Goal: Navigation & Orientation: Find specific page/section

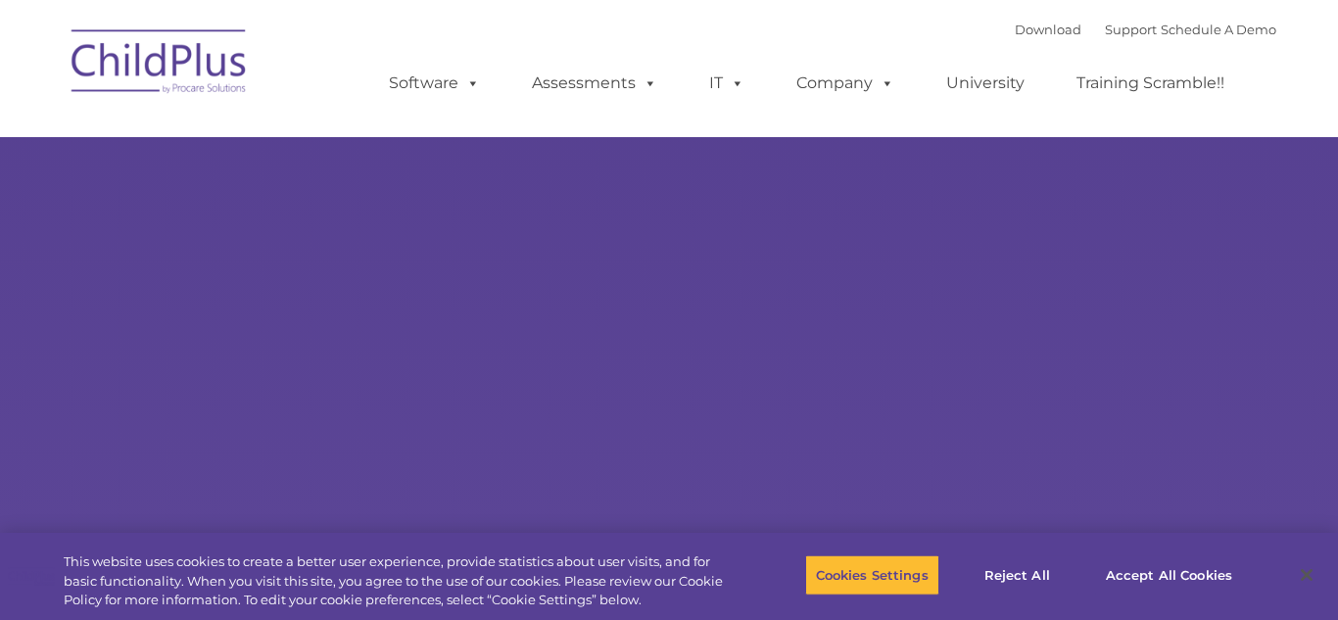
select select "MEDIUM"
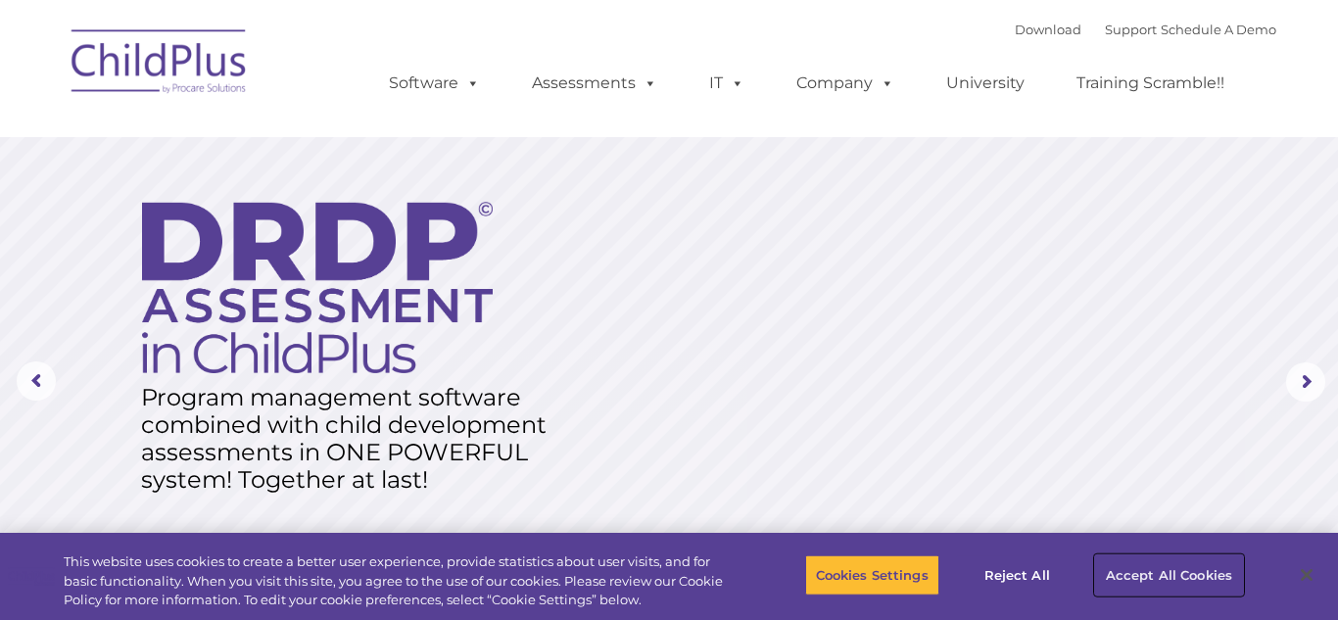
click at [1139, 569] on button "Accept All Cookies" at bounding box center [1169, 574] width 148 height 41
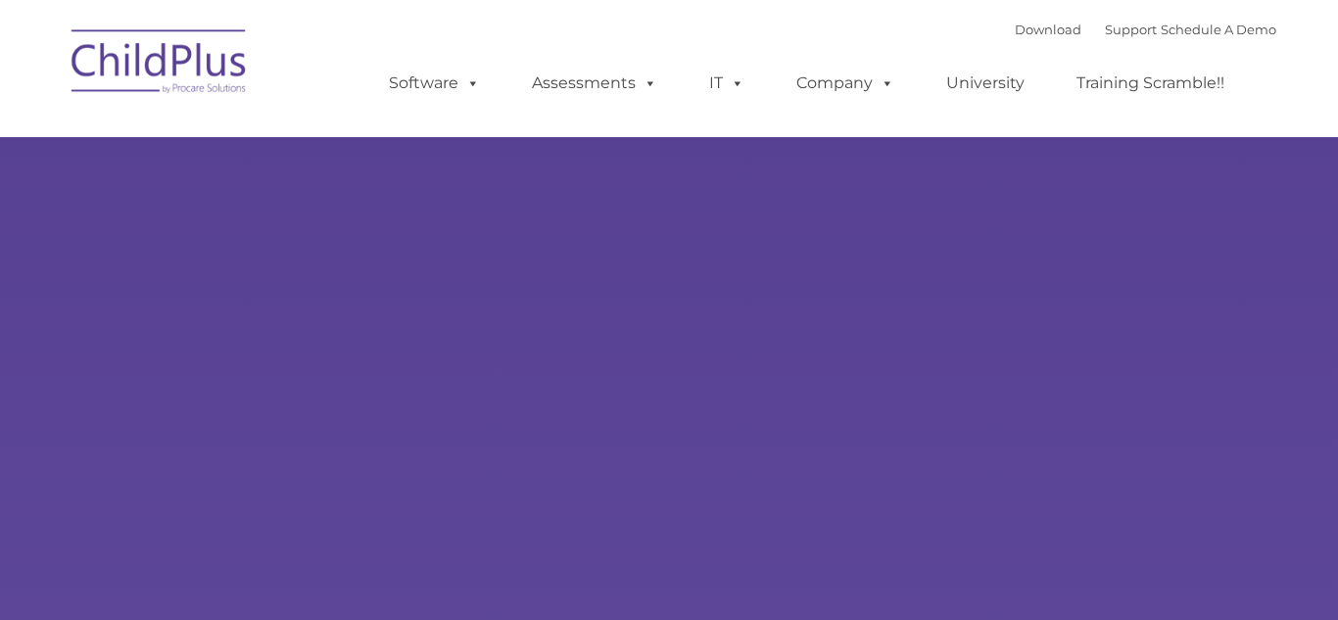
select select "MEDIUM"
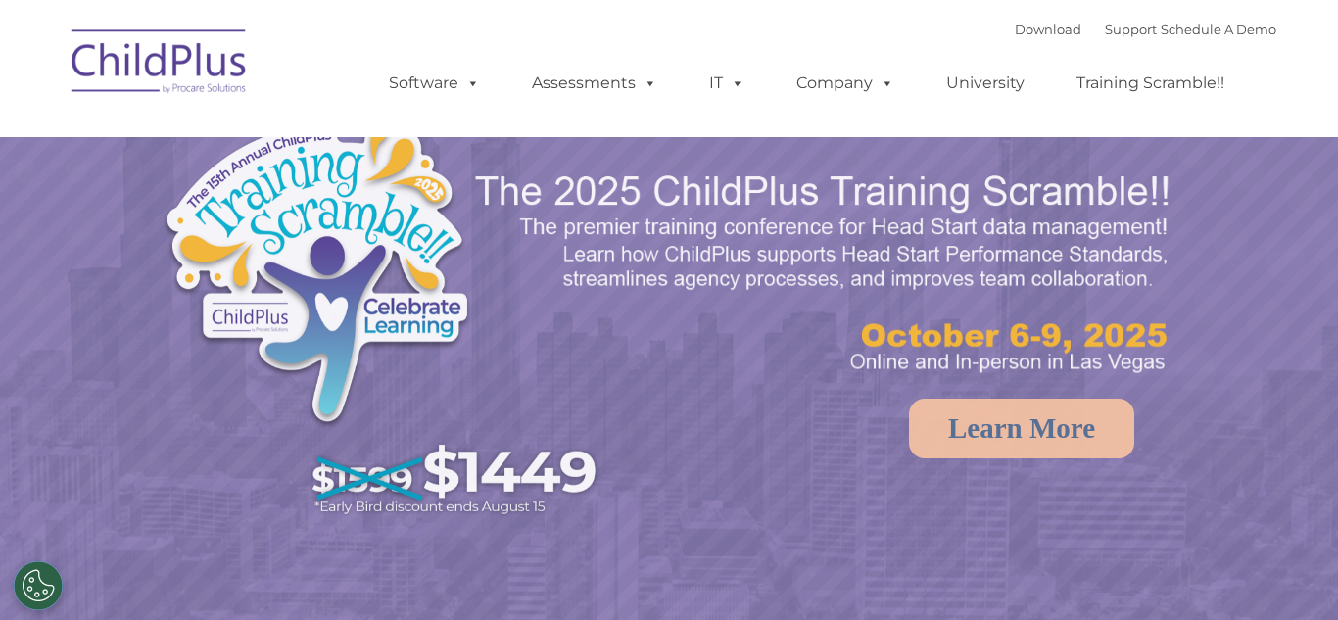
select select "MEDIUM"
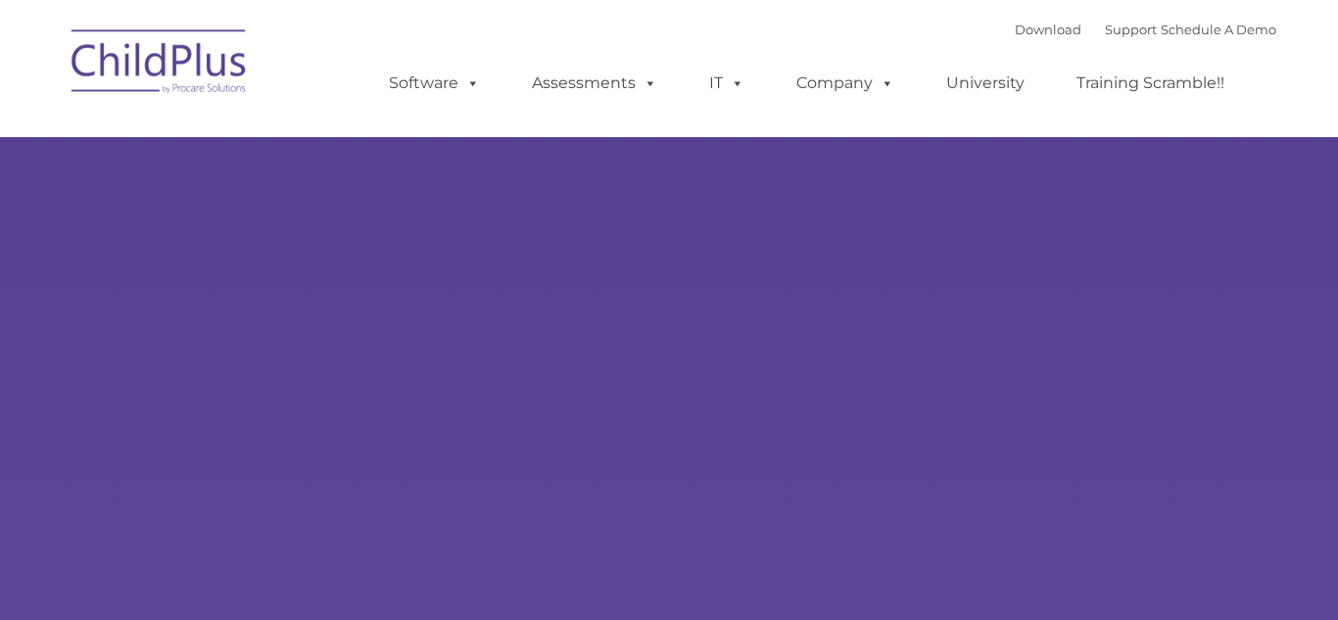
type input ""
select select "MEDIUM"
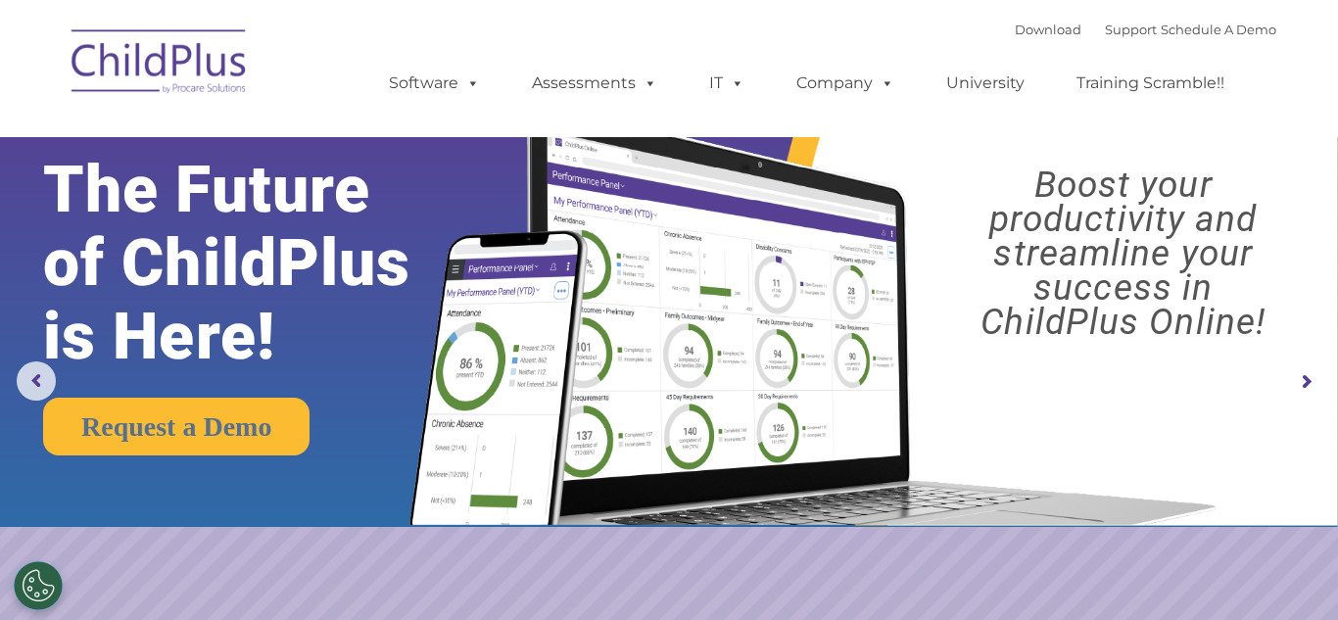
click at [298, 45] on div "Download Support | Schedule A Demo  MENU MENU Software ChildPlus: The original…" at bounding box center [669, 69] width 1214 height 108
